Goal: Information Seeking & Learning: Learn about a topic

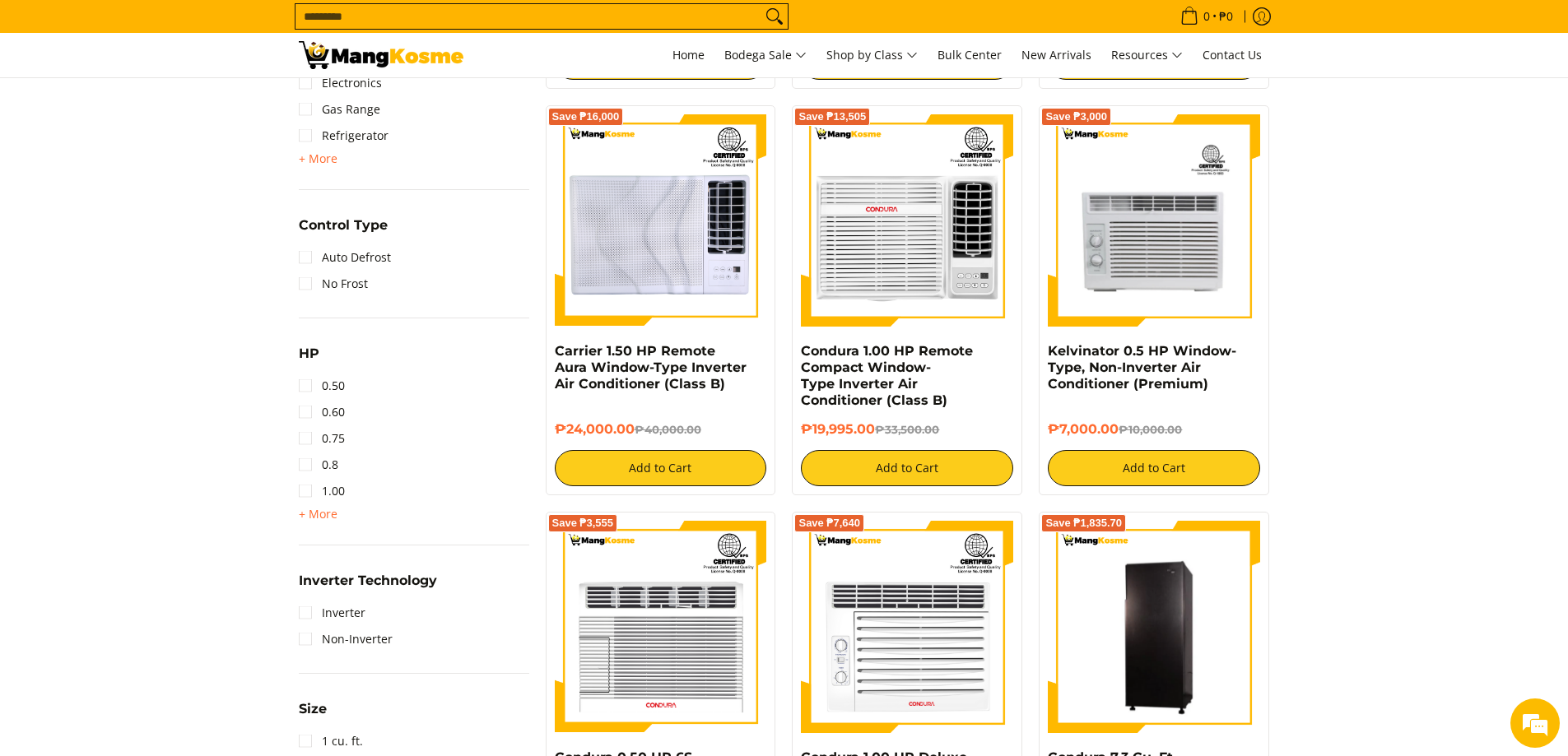
scroll to position [988, 0]
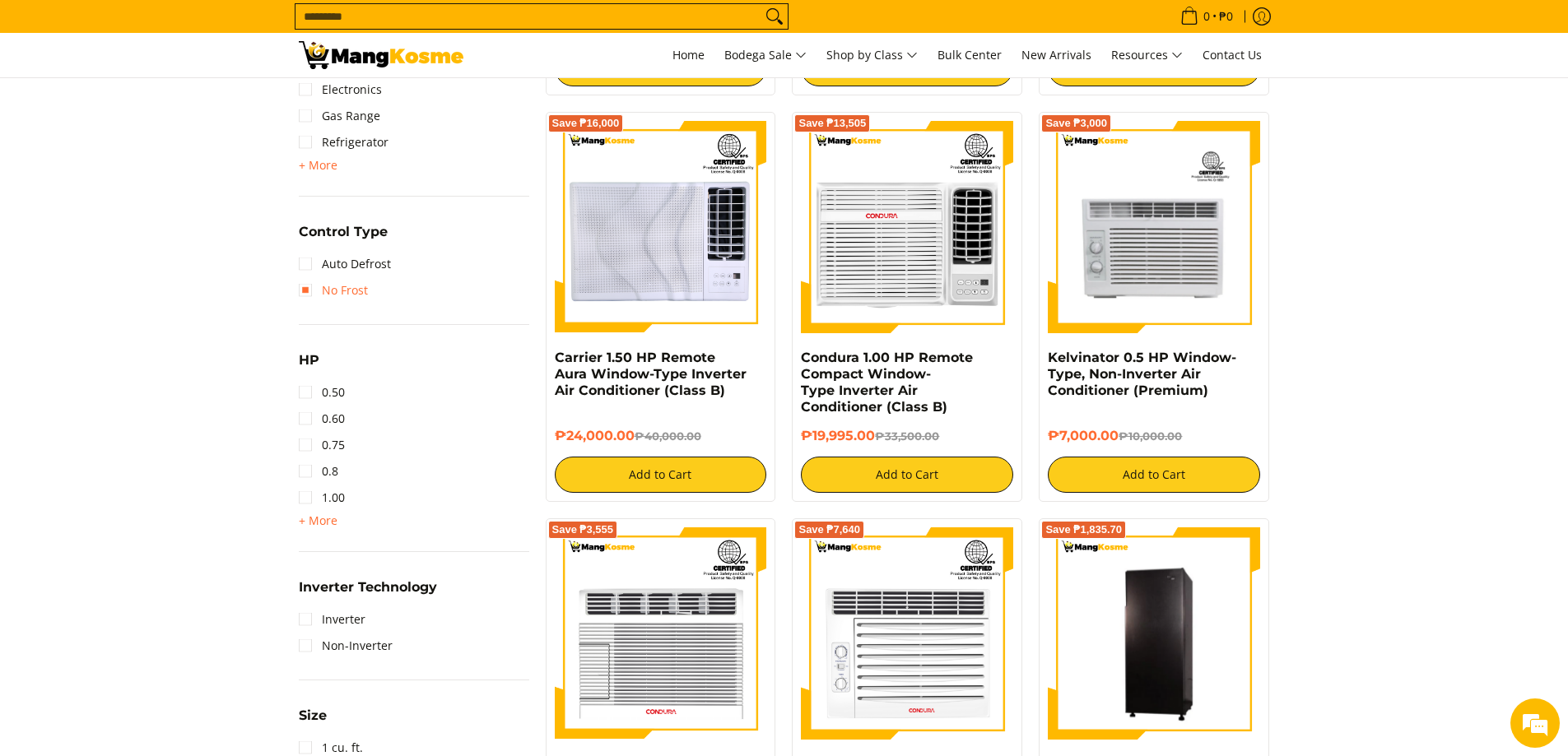
click at [337, 290] on link "No Frost" at bounding box center [334, 291] width 69 height 26
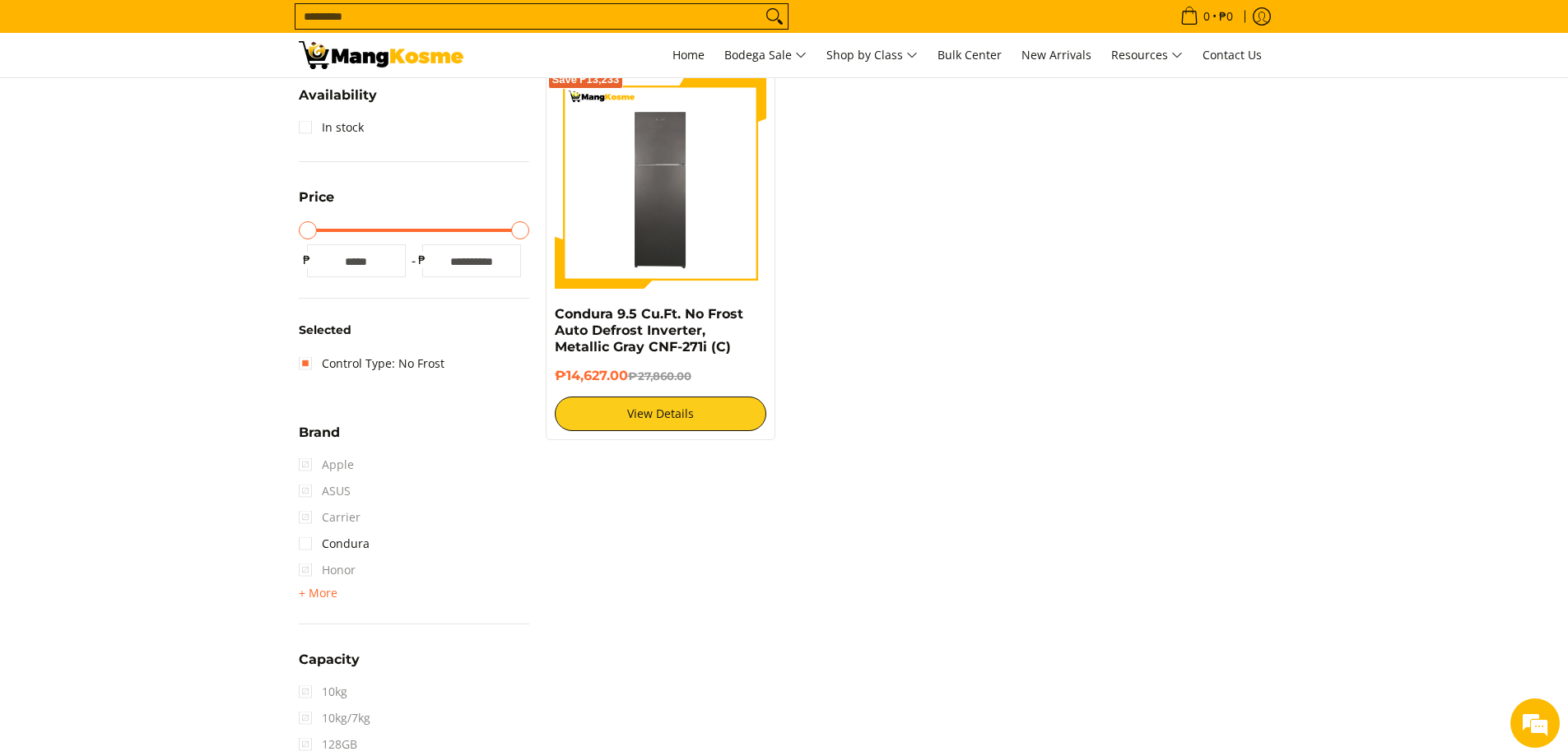
scroll to position [100, 0]
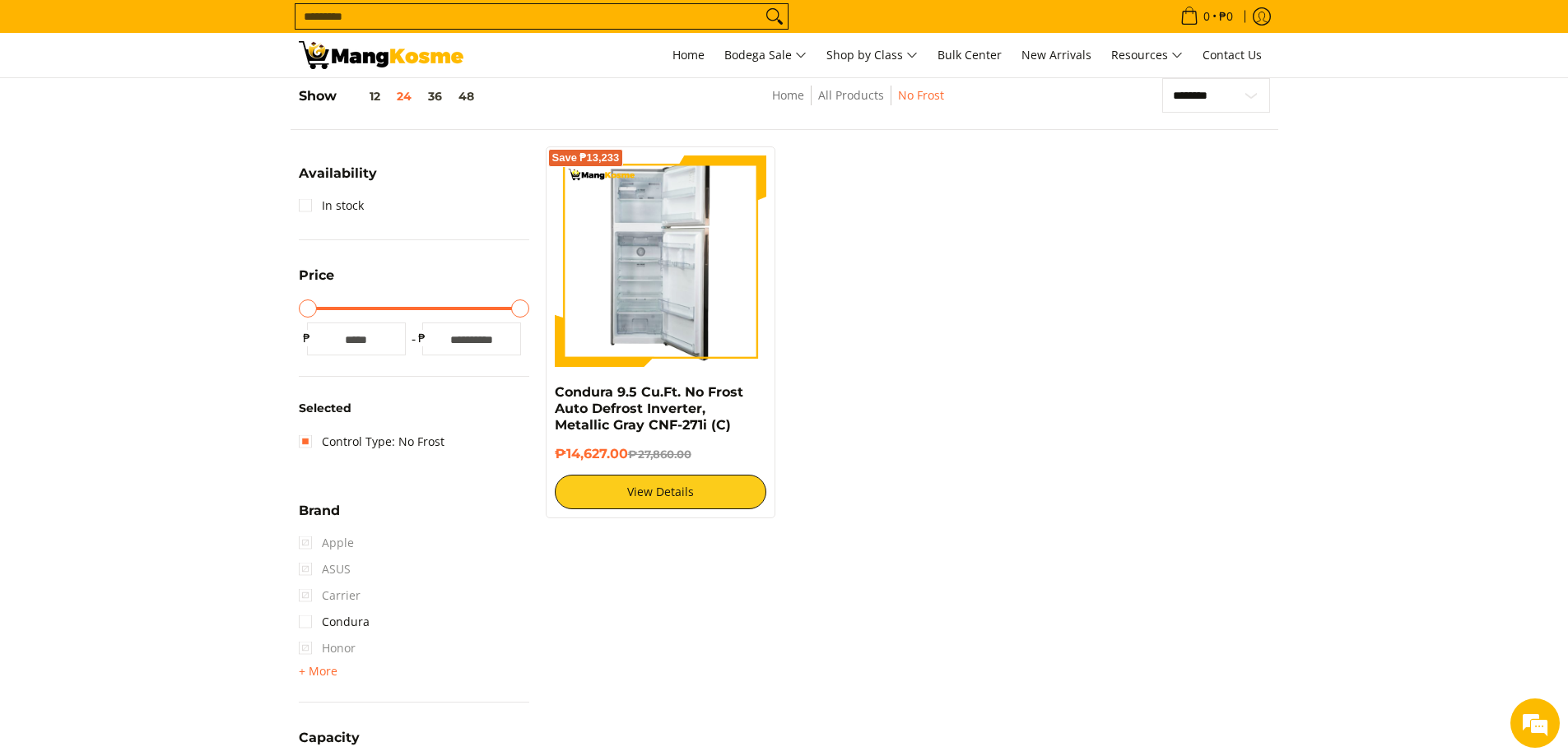
click at [660, 291] on img at bounding box center [660, 261] width 100 height 212
